Goal: Find specific page/section: Find specific page/section

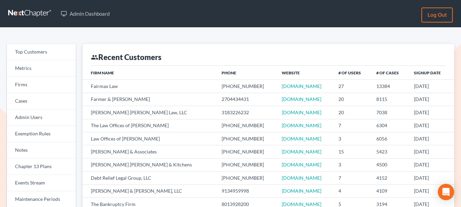
scroll to position [34, 0]
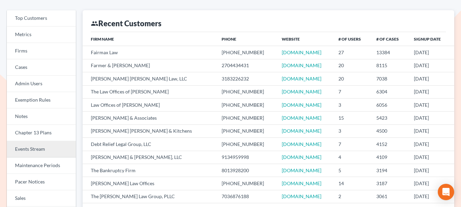
click at [44, 148] on link "Events Stream" at bounding box center [41, 149] width 69 height 16
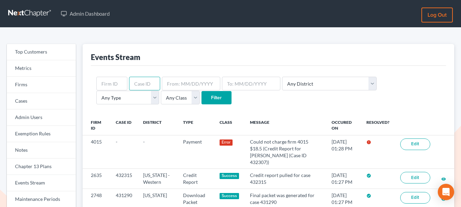
click at [144, 77] on input "text" at bounding box center [144, 84] width 31 height 14
paste input "422646"
type input "422646"
click at [202, 97] on input "Filter" at bounding box center [217, 98] width 30 height 14
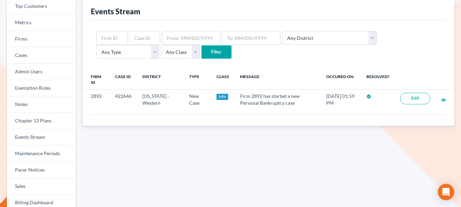
scroll to position [46, 0]
drag, startPoint x: 445, startPoint y: 99, endPoint x: 349, endPoint y: 2, distance: 136.3
click at [0, 0] on div "Top Customers Metrics Firms Cases Admin Users Exemption Rules Notes Chapter 13 …" at bounding box center [230, 180] width 461 height 399
click at [145, 40] on input "text" at bounding box center [144, 37] width 31 height 14
paste input "422646"
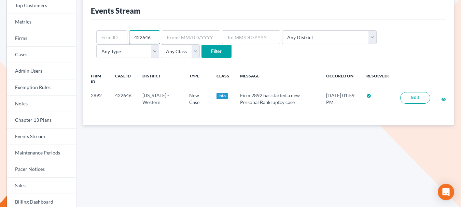
type input "422646"
click at [202, 48] on input "Filter" at bounding box center [217, 52] width 30 height 14
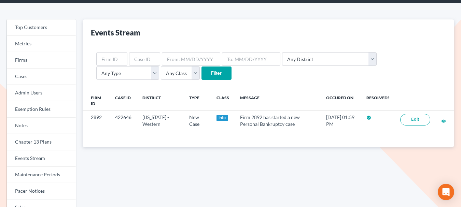
scroll to position [31, 0]
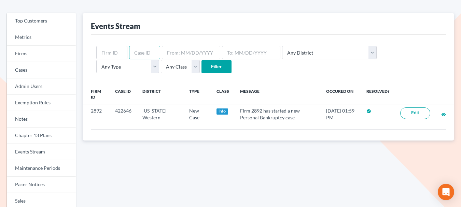
click at [141, 57] on input "text" at bounding box center [144, 53] width 31 height 14
paste input "422646"
type input "422464"
click at [202, 70] on input "Filter" at bounding box center [217, 67] width 30 height 14
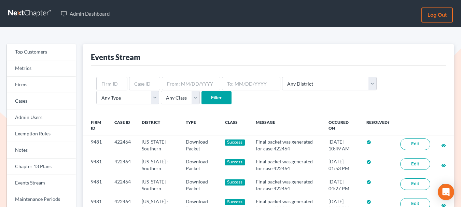
scroll to position [67, 0]
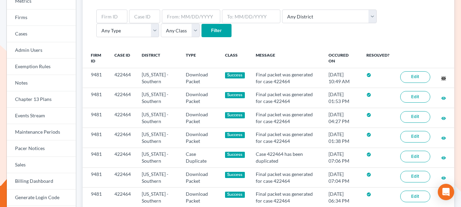
drag, startPoint x: 443, startPoint y: 79, endPoint x: 364, endPoint y: 0, distance: 110.9
click at [0, 0] on div "Top Customers Metrics Firms Cases Admin Users Exemption Rules Notes Chapter 13 …" at bounding box center [230, 170] width 461 height 420
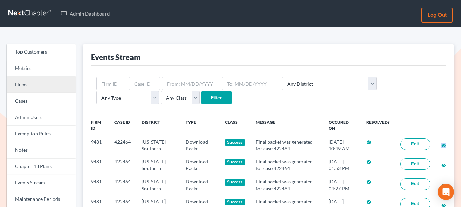
click at [28, 82] on link "Firms" at bounding box center [41, 85] width 69 height 16
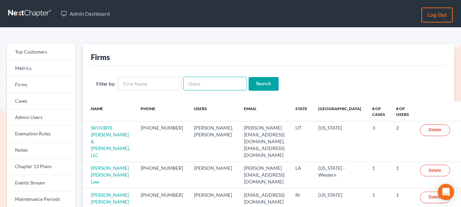
click at [192, 85] on input "text" at bounding box center [216, 84] width 64 height 14
type input "[PERSON_NAME]"
click at [249, 77] on input "Search" at bounding box center [264, 84] width 30 height 14
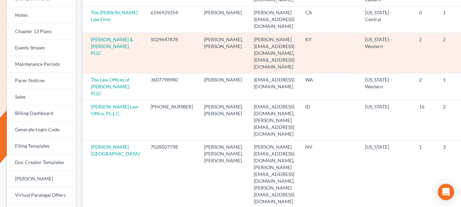
scroll to position [139, 0]
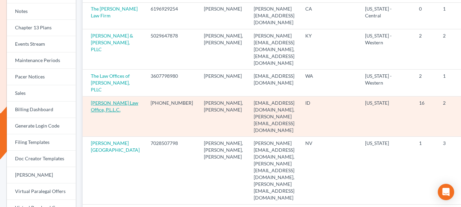
click at [101, 100] on link "Holt Law Office, P.L.L.C." at bounding box center [115, 106] width 48 height 13
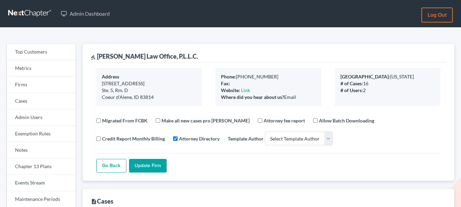
select select
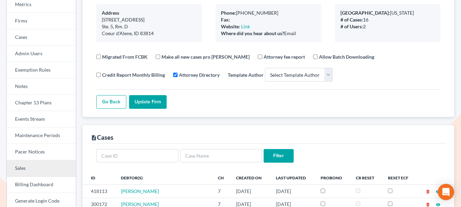
scroll to position [65, 0]
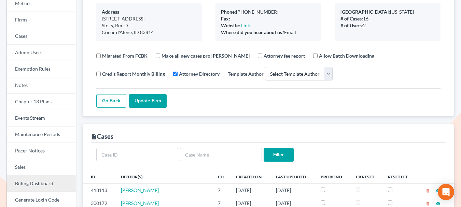
click at [33, 183] on link "Billing Dashboard" at bounding box center [41, 184] width 69 height 16
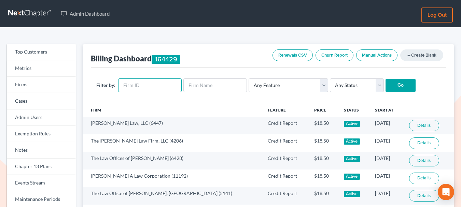
click at [144, 89] on input "text" at bounding box center [150, 86] width 64 height 14
paste input "7146"
type input "7146"
click at [390, 87] on input "Go" at bounding box center [401, 86] width 30 height 14
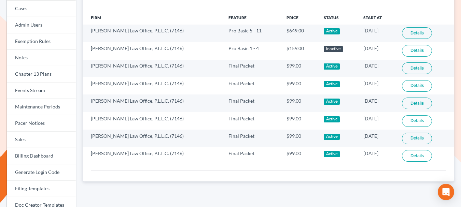
scroll to position [93, 0]
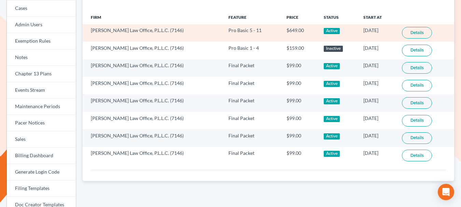
click at [410, 35] on link "Details" at bounding box center [417, 33] width 30 height 12
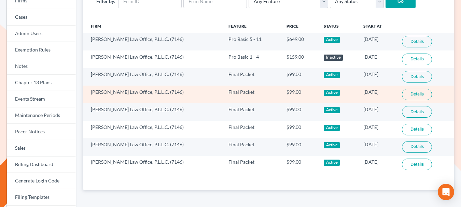
scroll to position [82, 0]
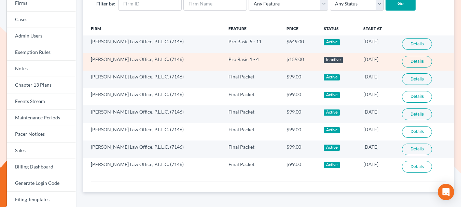
click at [422, 66] on link "Details" at bounding box center [417, 62] width 30 height 12
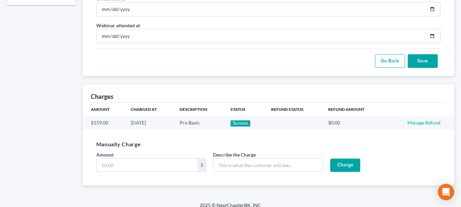
scroll to position [401, 0]
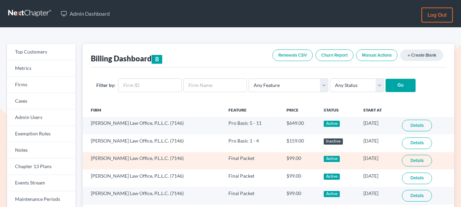
scroll to position [82, 0]
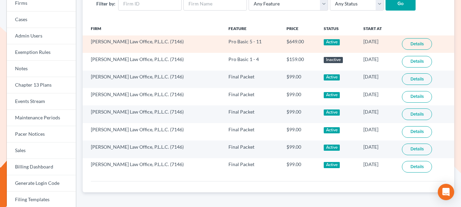
click at [409, 40] on link "Details" at bounding box center [417, 44] width 30 height 12
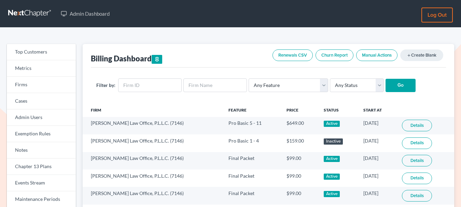
scroll to position [82, 0]
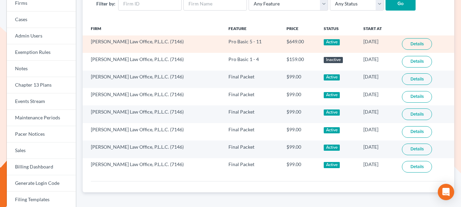
click at [147, 42] on td "[PERSON_NAME] Law Office, P.L.L.C. (7146)" at bounding box center [153, 44] width 140 height 17
copy td "7146"
